Goal: Transaction & Acquisition: Purchase product/service

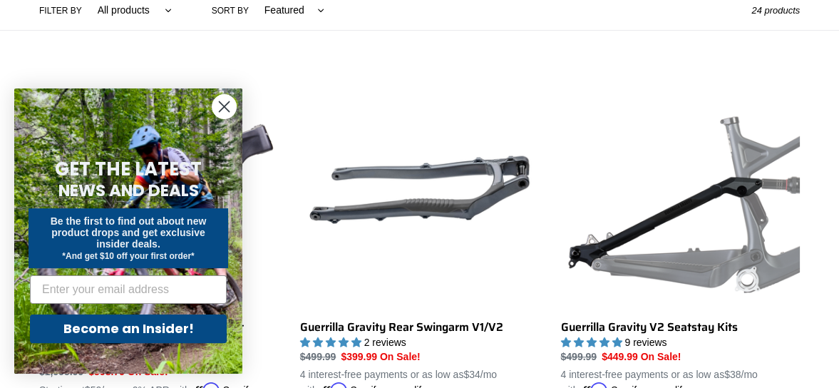
click at [221, 105] on circle "Close dialog" at bounding box center [224, 107] width 24 height 24
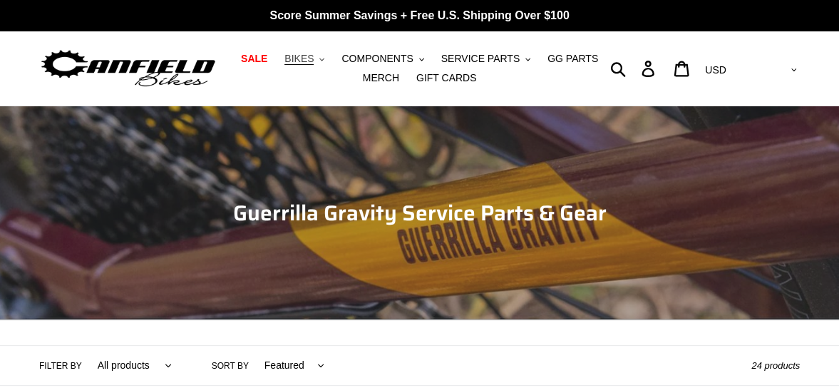
click at [324, 59] on button "BIKES .cls-1{fill:#231f20}" at bounding box center [304, 58] width 54 height 19
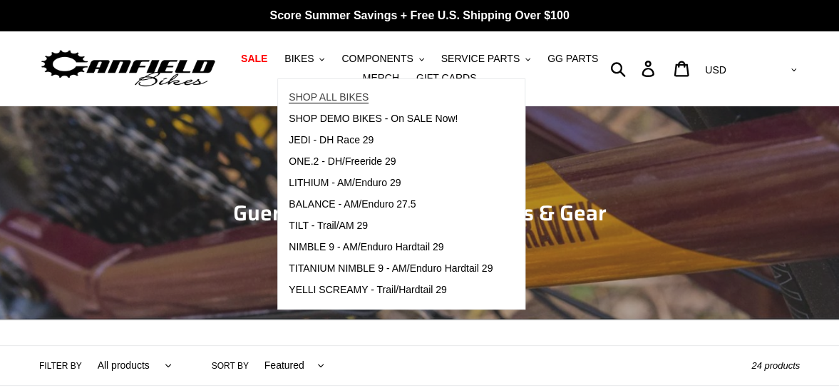
click at [331, 91] on span "SHOP ALL BIKES" at bounding box center [329, 97] width 80 height 12
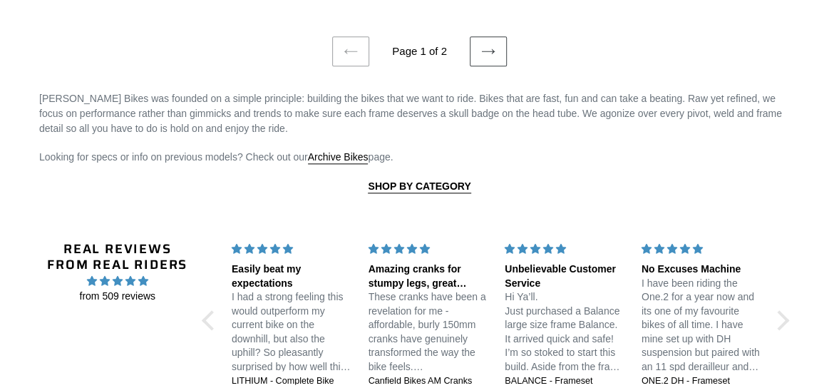
scroll to position [3240, 0]
click at [493, 48] on icon at bounding box center [488, 52] width 14 height 14
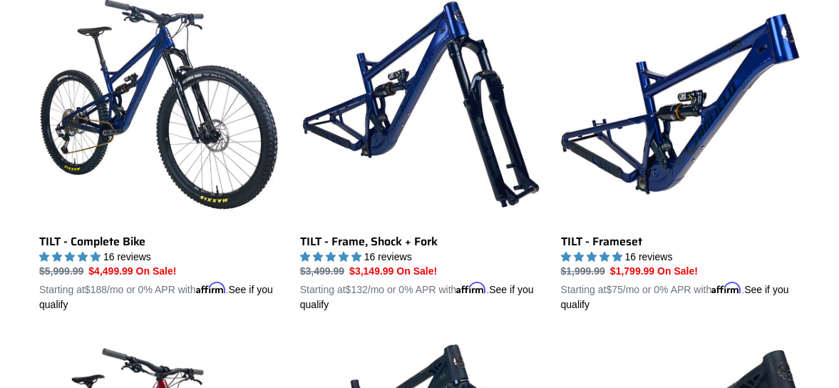
scroll to position [441, 0]
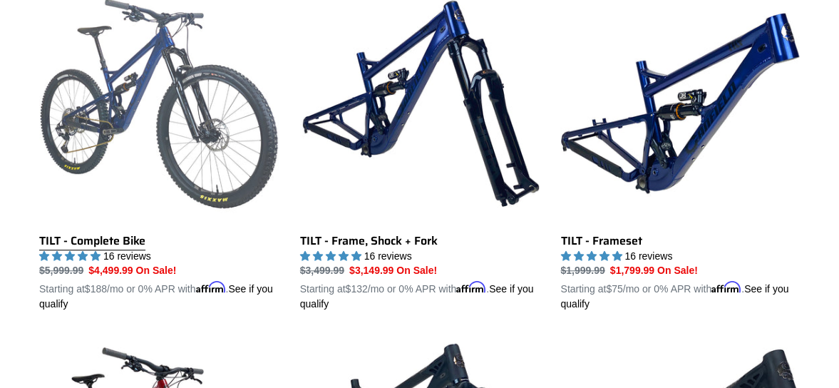
click at [130, 110] on link "TILT - Complete Bike" at bounding box center [158, 148] width 239 height 328
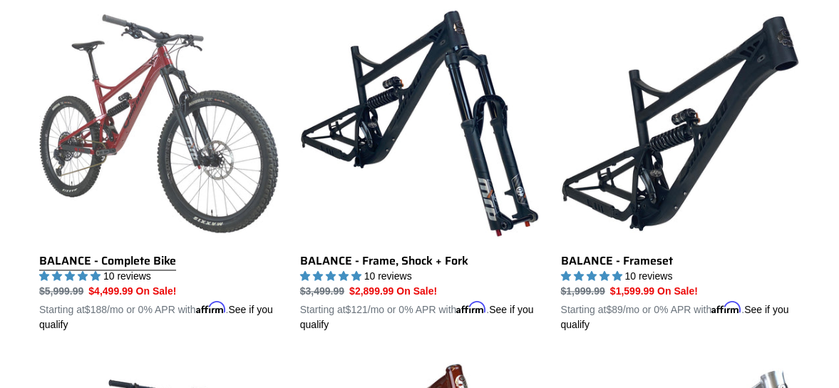
scroll to position [775, 0]
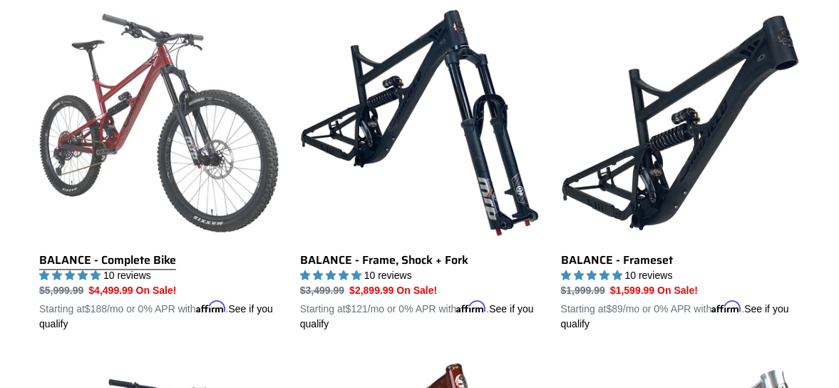
click at [145, 100] on link "BALANCE - Complete Bike" at bounding box center [158, 167] width 239 height 328
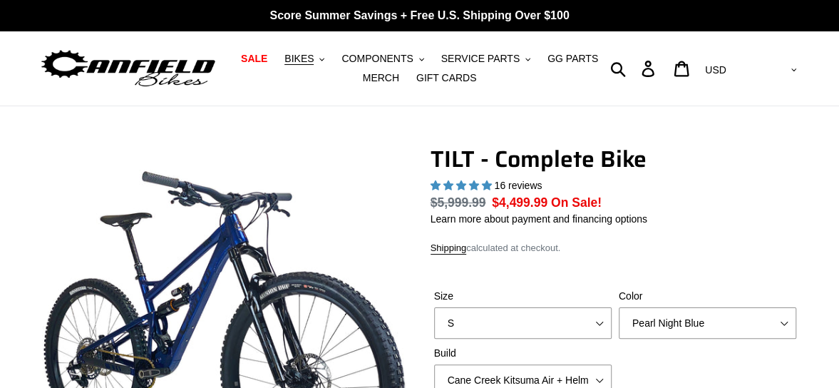
select select "highest-rating"
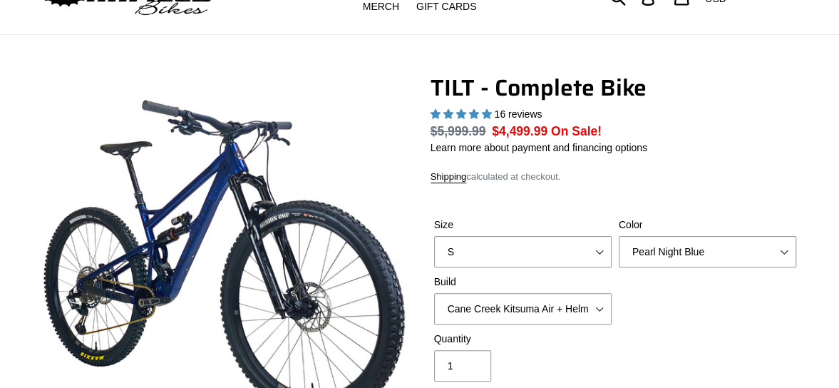
scroll to position [72, 0]
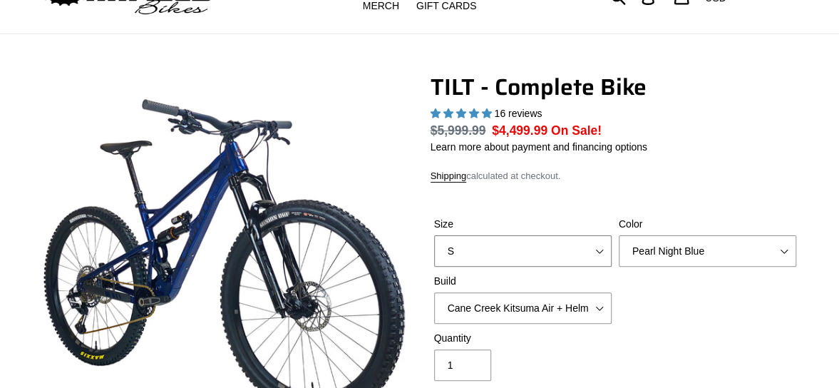
click at [604, 249] on div "Size S M L" at bounding box center [522, 242] width 185 height 50
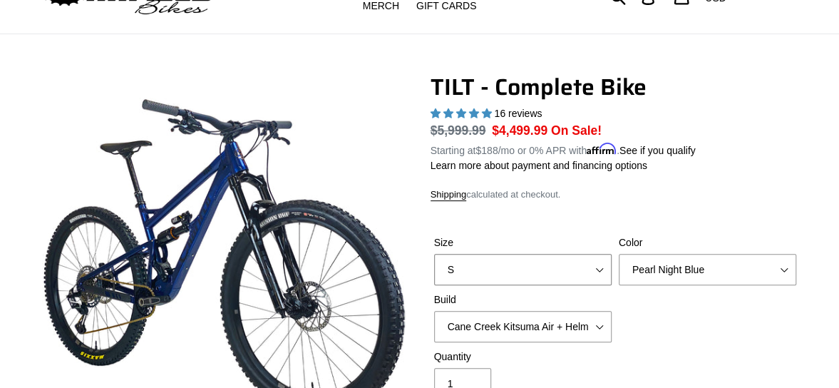
select select "M"
click at [434, 254] on select "S M L" at bounding box center [522, 269] width 177 height 31
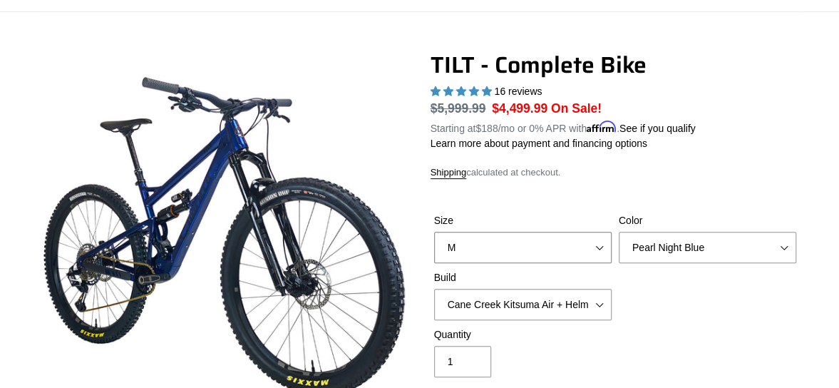
scroll to position [93, 0]
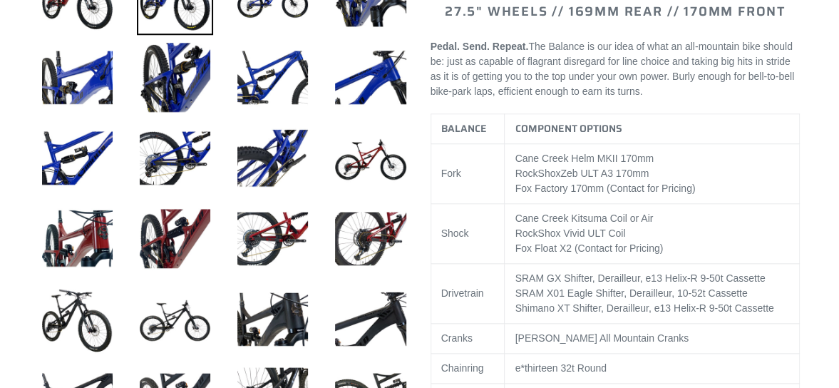
select select "highest-rating"
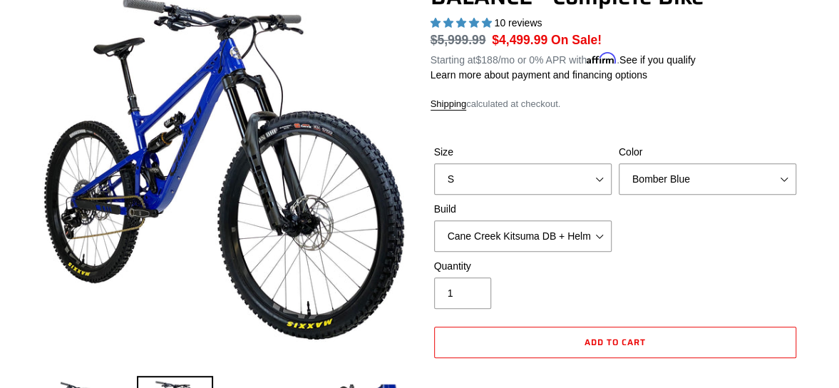
scroll to position [162, 0]
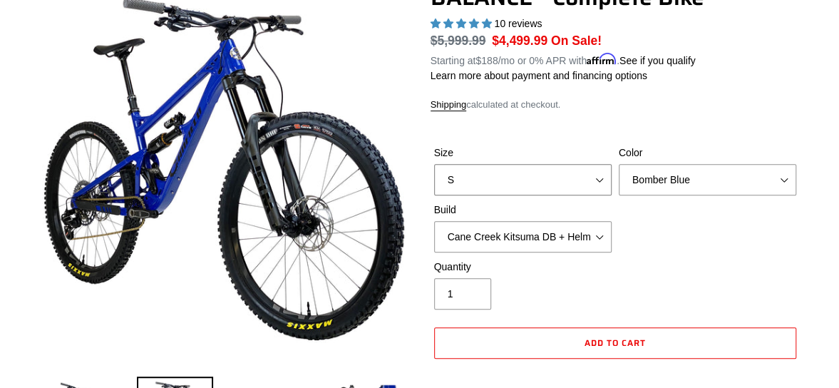
click at [601, 180] on select "S M L XL" at bounding box center [522, 179] width 177 height 31
select select "L"
click at [434, 164] on select "S M L XL" at bounding box center [522, 179] width 177 height 31
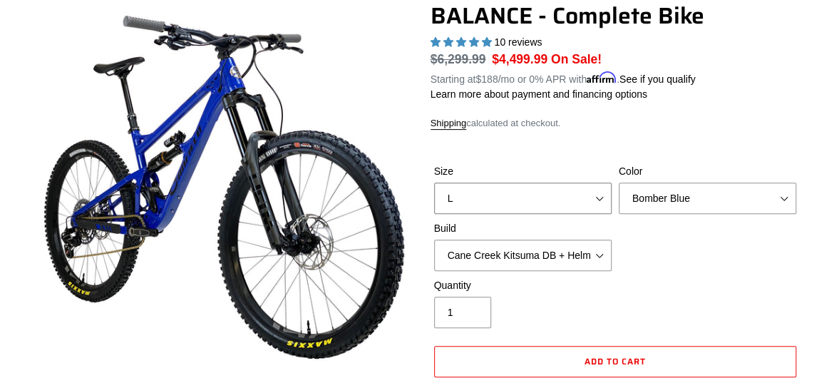
scroll to position [148, 0]
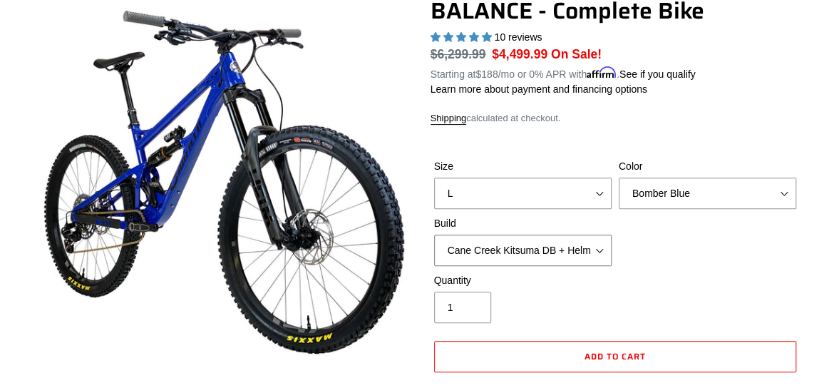
click at [589, 247] on select "Cane Creek Kitsuma DB + Helm MKII + SRAM GX Cane Creek Kitsuma DB + Helm MKII +…" at bounding box center [522, 249] width 177 height 31
click at [434, 234] on select "Cane Creek Kitsuma DB + Helm MKII + SRAM GX Cane Creek Kitsuma DB + Helm MKII +…" at bounding box center [522, 249] width 177 height 31
click at [599, 187] on select "S M L XL" at bounding box center [522, 192] width 177 height 31
click at [663, 257] on div "Size S M L XL Color Bomber Blue Goat's Blood Stealth Black Build Cane Creek Kit…" at bounding box center [615, 216] width 370 height 114
click at [601, 250] on select "Cane Creek Kitsuma DB + Helm MKII + SRAM GX Cane Creek Kitsuma DB + Helm MKII +…" at bounding box center [522, 249] width 177 height 31
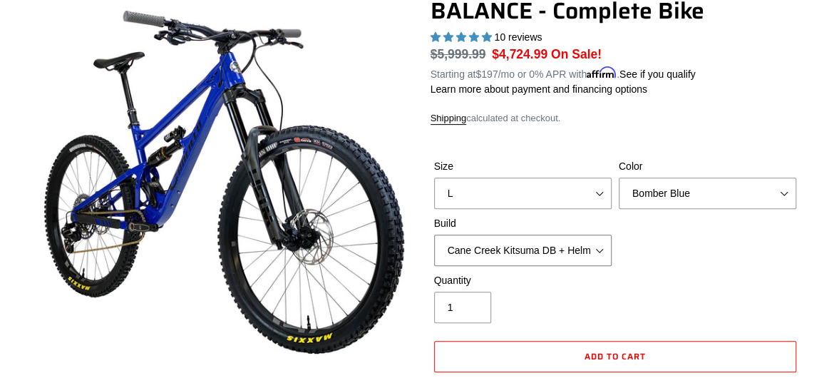
click at [434, 234] on select "Cane Creek Kitsuma DB + Helm MKII + SRAM GX Cane Creek Kitsuma DB + Helm MKII +…" at bounding box center [522, 249] width 177 height 31
click at [599, 249] on select "Cane Creek Kitsuma DB + Helm MKII + SRAM GX Cane Creek Kitsuma DB + Helm MKII +…" at bounding box center [522, 249] width 177 height 31
click at [434, 234] on select "Cane Creek Kitsuma DB + Helm MKII + SRAM GX Cane Creek Kitsuma DB + Helm MKII +…" at bounding box center [522, 249] width 177 height 31
click at [601, 246] on select "Cane Creek Kitsuma DB + Helm MKII + SRAM GX Cane Creek Kitsuma DB + Helm MKII +…" at bounding box center [522, 249] width 177 height 31
click at [434, 234] on select "Cane Creek Kitsuma DB + Helm MKII + SRAM GX Cane Creek Kitsuma DB + Helm MKII +…" at bounding box center [522, 249] width 177 height 31
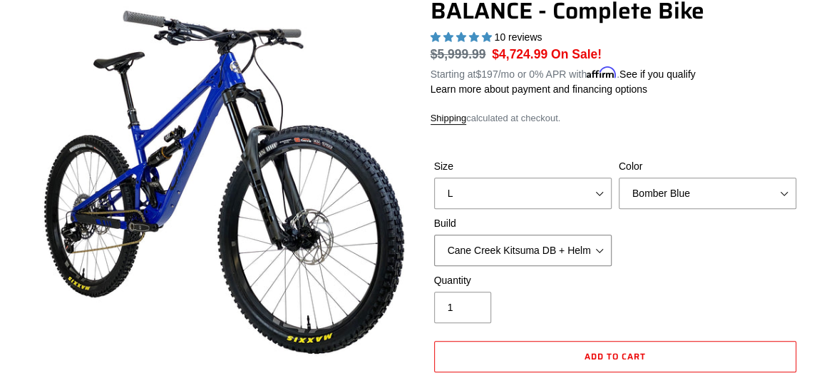
click at [601, 247] on select "Cane Creek Kitsuma DB + Helm MKII + SRAM GX Cane Creek Kitsuma DB + Helm MKII +…" at bounding box center [522, 249] width 177 height 31
click at [434, 234] on select "Cane Creek Kitsuma DB + Helm MKII + SRAM GX Cane Creek Kitsuma DB + Helm MKII +…" at bounding box center [522, 249] width 177 height 31
click at [598, 247] on select "Cane Creek Kitsuma DB + Helm MKII + SRAM GX Cane Creek Kitsuma DB + Helm MKII +…" at bounding box center [522, 249] width 177 height 31
select select "Cane Creek Kitsuma DB + Helm MKII + Shimano XT"
click at [434, 234] on select "Cane Creek Kitsuma DB + Helm MKII + SRAM GX Cane Creek Kitsuma DB + Helm MKII +…" at bounding box center [522, 249] width 177 height 31
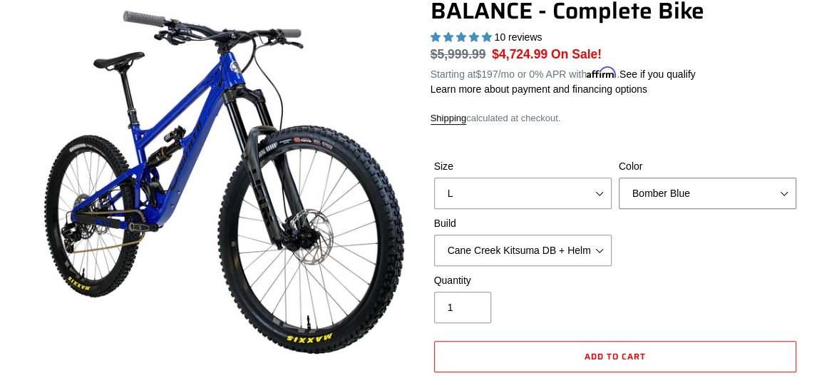
click at [785, 197] on select "Bomber Blue Goat's Blood Stealth Black" at bounding box center [707, 192] width 177 height 31
select select "Goat's Blood"
click at [619, 177] on select "Bomber Blue Goat's Blood Stealth Black" at bounding box center [707, 192] width 177 height 31
